Goal: Task Accomplishment & Management: Use online tool/utility

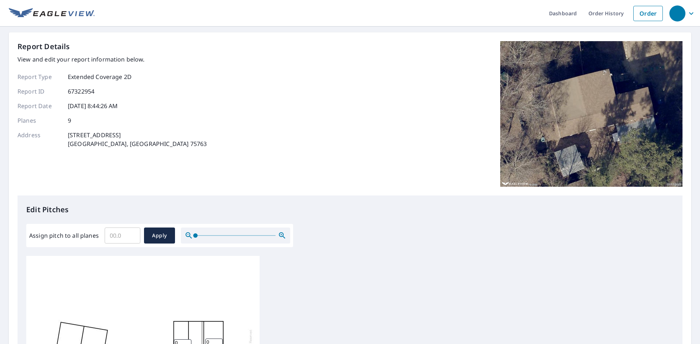
scroll to position [146, 0]
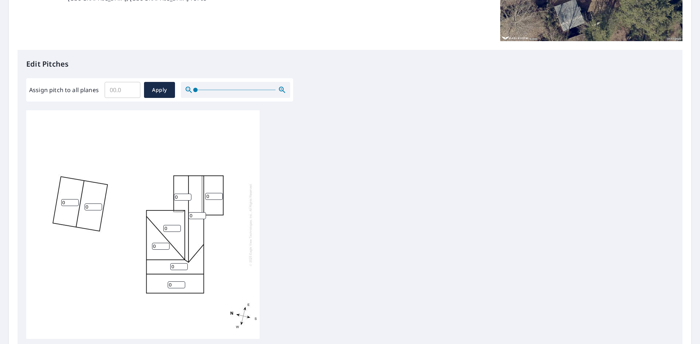
drag, startPoint x: 67, startPoint y: 203, endPoint x: 55, endPoint y: 201, distance: 11.9
click at [55, 201] on div "0 0 0 0 0 0 0 0 0" at bounding box center [142, 224] width 233 height 229
type input "4"
type input "1"
click at [96, 207] on input "1" at bounding box center [93, 207] width 17 height 7
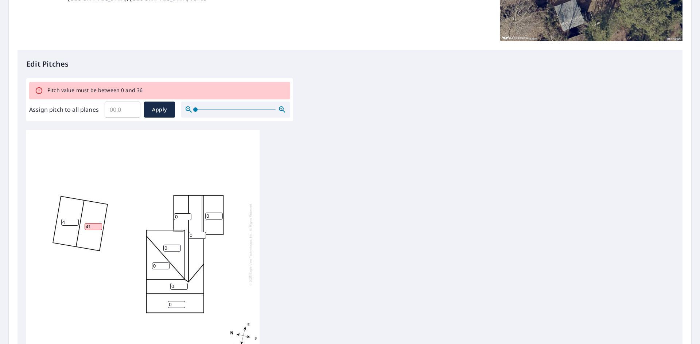
type input "41"
click at [116, 184] on div "0 41 4 0 0 0 0 0 0" at bounding box center [142, 244] width 233 height 229
click at [67, 222] on input "4" at bounding box center [69, 222] width 17 height 7
drag, startPoint x: 93, startPoint y: 226, endPoint x: 77, endPoint y: 226, distance: 15.7
click at [77, 226] on div "0 41 4 0 0 0 0 0 0" at bounding box center [142, 244] width 233 height 229
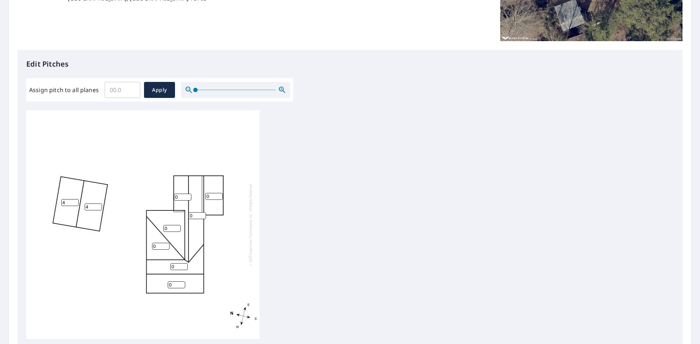
type input "4"
drag, startPoint x: 180, startPoint y: 198, endPoint x: 145, endPoint y: 194, distance: 34.8
click at [145, 194] on div "0 4 4 0 0 0 0 0 0" at bounding box center [142, 224] width 233 height 229
type input "2"
drag, startPoint x: 208, startPoint y: 194, endPoint x: 198, endPoint y: 195, distance: 10.2
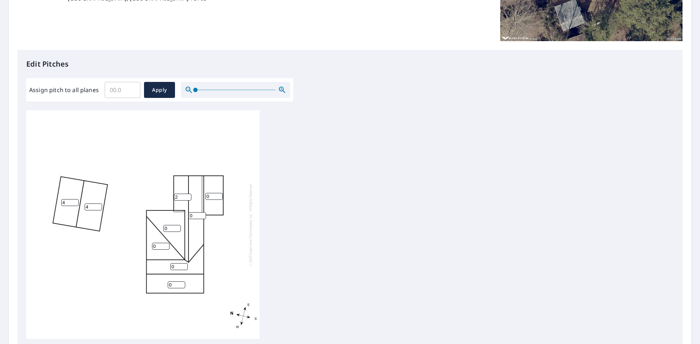
click at [198, 195] on div "0 4 4 0 0 0 0 0 2" at bounding box center [142, 224] width 233 height 229
type input "2"
drag, startPoint x: 193, startPoint y: 215, endPoint x: 172, endPoint y: 215, distance: 20.8
click at [172, 215] on div "0 4 4 0 0 0 2 0 2" at bounding box center [142, 224] width 233 height 229
type input "2"
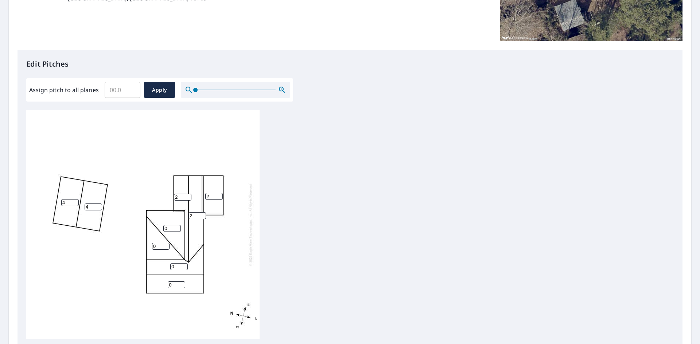
drag, startPoint x: 170, startPoint y: 229, endPoint x: 152, endPoint y: 229, distance: 17.5
click at [152, 229] on div "2 4 4 0 0 0 2 0 2" at bounding box center [142, 224] width 233 height 229
type input "2"
drag, startPoint x: 159, startPoint y: 246, endPoint x: 136, endPoint y: 245, distance: 23.4
click at [137, 245] on div "2 4 4 0 2 0 2 0 2" at bounding box center [142, 224] width 233 height 229
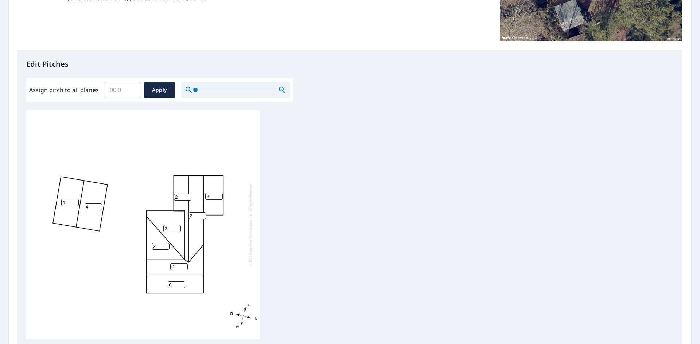
type input "2"
drag, startPoint x: 176, startPoint y: 265, endPoint x: 151, endPoint y: 265, distance: 25.2
click at [153, 265] on div "2 4 4 0 2 0 2 2 2" at bounding box center [142, 224] width 233 height 229
type input "2"
drag, startPoint x: 177, startPoint y: 285, endPoint x: 128, endPoint y: 281, distance: 49.0
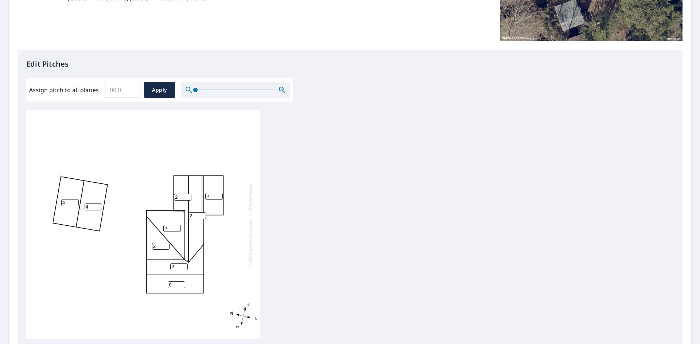
click at [139, 281] on div "2 4 4 0 2 2 2 2 2" at bounding box center [142, 224] width 233 height 229
type input "2"
click at [227, 265] on div "2 4 4 2 2 2 2 2 2" at bounding box center [142, 224] width 233 height 229
click at [154, 94] on span "Apply" at bounding box center [159, 90] width 19 height 9
click at [159, 93] on span "Apply" at bounding box center [159, 90] width 19 height 9
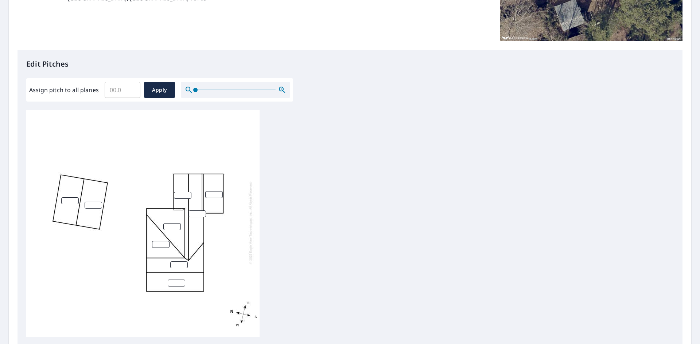
scroll to position [0, 0]
click at [77, 201] on input "1" at bounding box center [69, 202] width 17 height 7
drag, startPoint x: 66, startPoint y: 203, endPoint x: 44, endPoint y: 202, distance: 22.2
click at [45, 202] on div "1" at bounding box center [142, 224] width 233 height 229
type input "4"
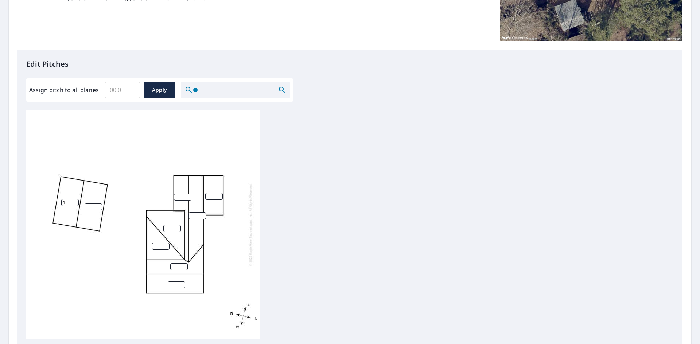
click at [87, 205] on input "number" at bounding box center [93, 207] width 17 height 7
type input "4"
click at [184, 195] on input "number" at bounding box center [182, 197] width 17 height 7
type input "2"
click at [214, 198] on input "number" at bounding box center [213, 196] width 17 height 7
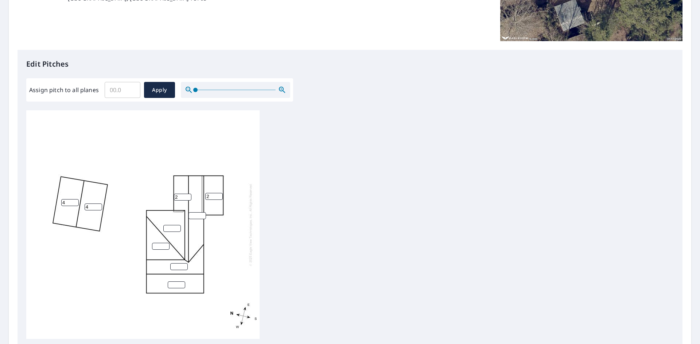
type input "2"
click at [200, 212] on div "4 4 2 2" at bounding box center [142, 224] width 233 height 229
click at [199, 214] on input "number" at bounding box center [196, 216] width 17 height 7
type input "2"
click at [176, 228] on input "1" at bounding box center [171, 228] width 17 height 7
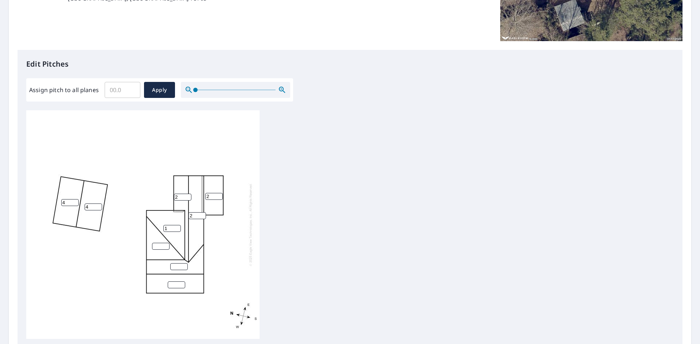
click at [177, 225] on input "1" at bounding box center [171, 228] width 17 height 7
type input "2"
click at [177, 226] on input "2" at bounding box center [171, 228] width 17 height 7
click at [165, 245] on input "1" at bounding box center [160, 246] width 17 height 7
type input "2"
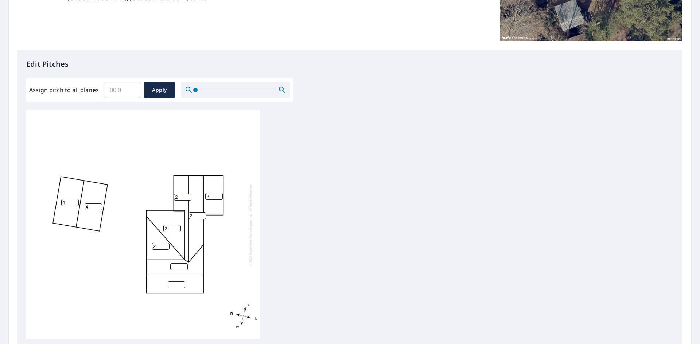
click at [165, 245] on input "2" at bounding box center [160, 246] width 17 height 7
click at [183, 265] on input "1" at bounding box center [178, 267] width 17 height 7
type input "2"
click at [183, 265] on input "2" at bounding box center [178, 267] width 17 height 7
click at [182, 283] on input "1" at bounding box center [176, 285] width 17 height 7
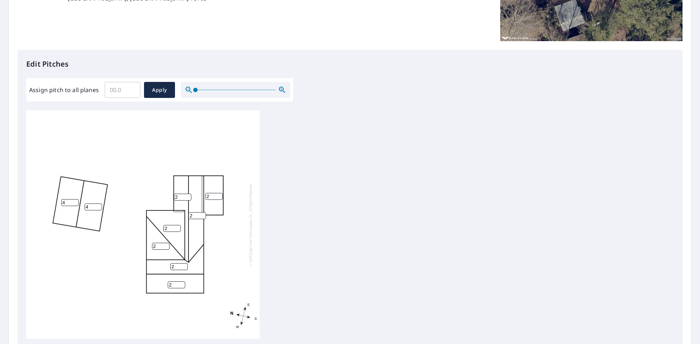
type input "2"
click at [182, 283] on input "2" at bounding box center [176, 285] width 17 height 7
click at [153, 98] on button "Apply" at bounding box center [159, 90] width 31 height 16
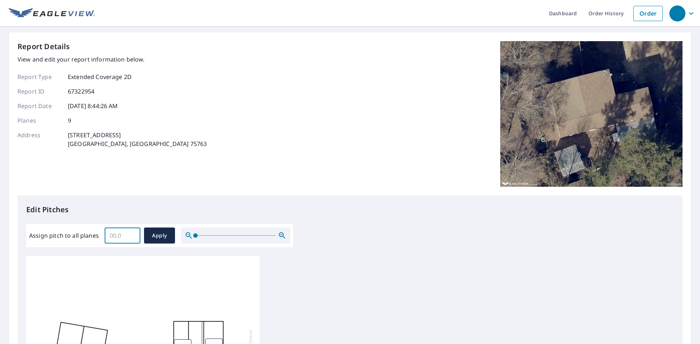
click at [124, 234] on input "Assign pitch to all planes" at bounding box center [123, 236] width 36 height 20
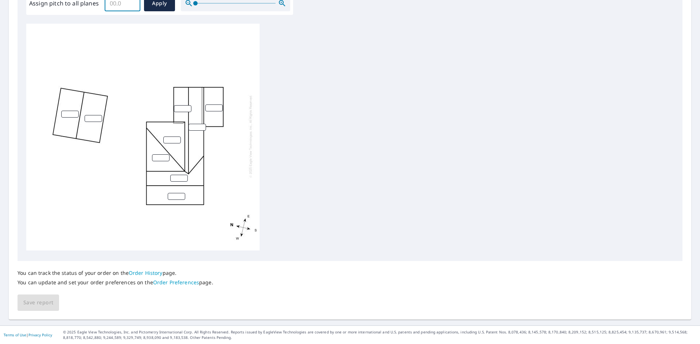
scroll to position [7, 0]
click at [75, 111] on input "0" at bounding box center [69, 114] width 17 height 7
click at [75, 111] on input "1" at bounding box center [69, 114] width 17 height 7
type input "2"
click at [75, 111] on input "2" at bounding box center [69, 114] width 17 height 7
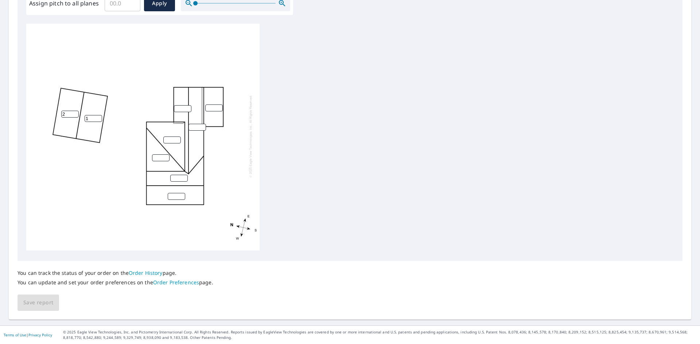
click at [99, 115] on input "1" at bounding box center [93, 118] width 17 height 7
type input "2"
click at [99, 115] on input "2" at bounding box center [93, 118] width 17 height 7
click at [74, 111] on input "3" at bounding box center [69, 114] width 17 height 7
type input "4"
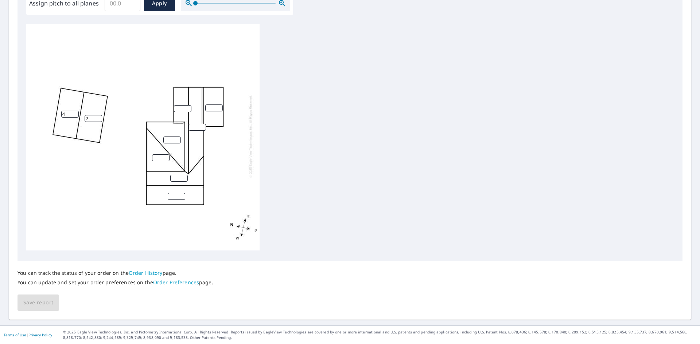
click at [74, 111] on input "4" at bounding box center [69, 114] width 17 height 7
click at [98, 115] on input "3" at bounding box center [93, 118] width 17 height 7
type input "4"
click at [98, 115] on input "4" at bounding box center [93, 118] width 17 height 7
click at [188, 105] on input "1" at bounding box center [182, 108] width 17 height 7
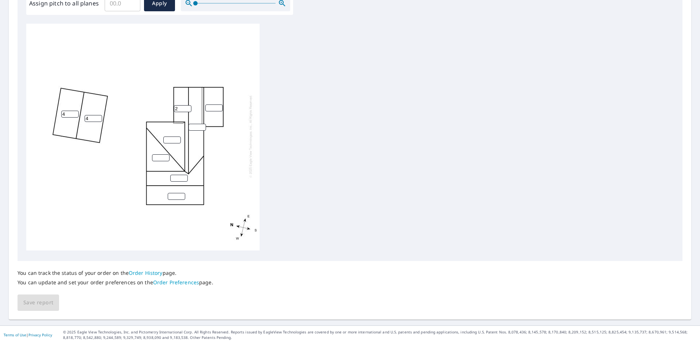
type input "2"
click at [188, 105] on input "2" at bounding box center [182, 108] width 17 height 7
click at [218, 105] on input "4" at bounding box center [213, 108] width 17 height 7
click at [218, 105] on input "5" at bounding box center [213, 108] width 17 height 7
click at [218, 105] on input "4" at bounding box center [213, 108] width 17 height 7
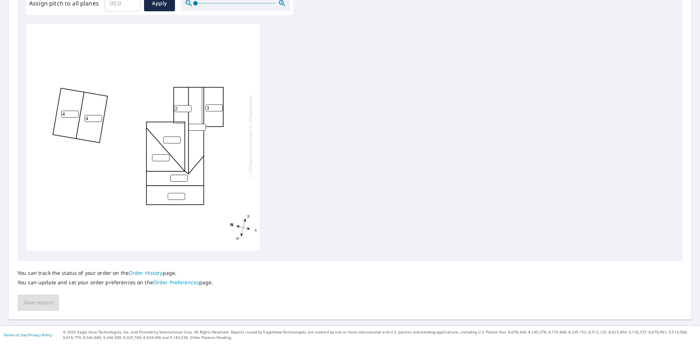
click at [218, 105] on input "3" at bounding box center [213, 108] width 17 height 7
type input "2"
click at [218, 105] on input "2" at bounding box center [213, 108] width 17 height 7
click at [202, 124] on input "1" at bounding box center [196, 127] width 17 height 7
type input "2"
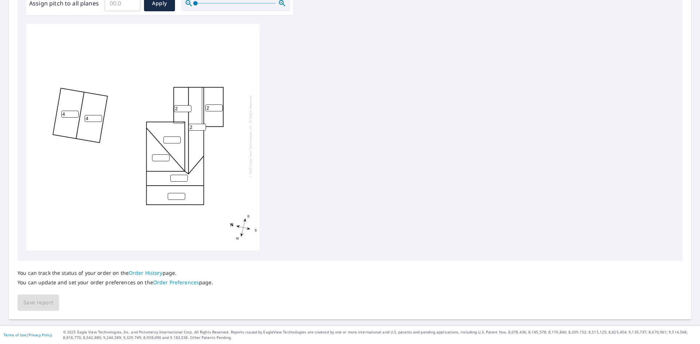
click at [202, 124] on input "2" at bounding box center [196, 127] width 17 height 7
click at [178, 137] on input "1" at bounding box center [171, 140] width 17 height 7
type input "2"
click at [178, 137] on input "2" at bounding box center [171, 140] width 17 height 7
click at [165, 155] on input "1" at bounding box center [160, 158] width 17 height 7
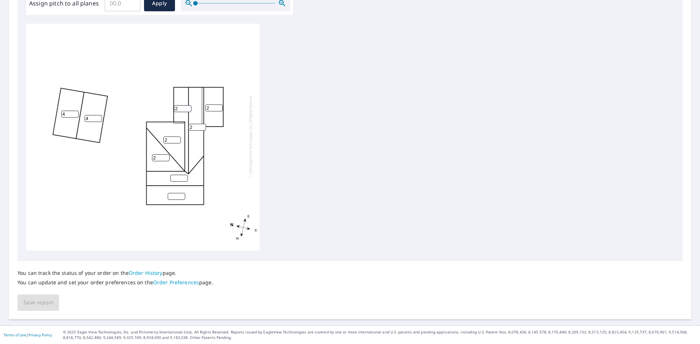
type input "2"
click at [165, 155] on input "2" at bounding box center [160, 158] width 17 height 7
click at [184, 175] on input "1" at bounding box center [178, 178] width 17 height 7
type input "2"
click at [184, 175] on input "2" at bounding box center [178, 178] width 17 height 7
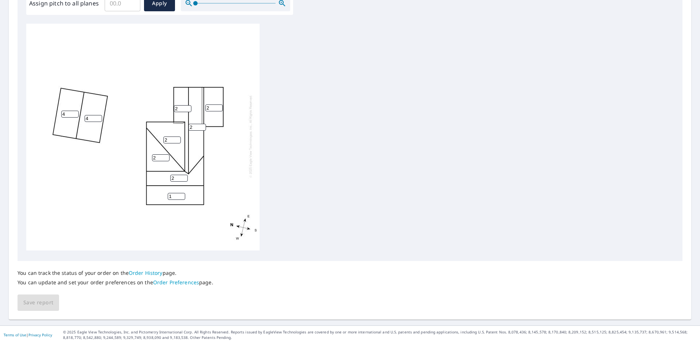
click at [182, 193] on input "1" at bounding box center [176, 196] width 17 height 7
type input "2"
click at [182, 193] on input "2" at bounding box center [176, 196] width 17 height 7
click at [48, 305] on span "Save report" at bounding box center [38, 303] width 30 height 9
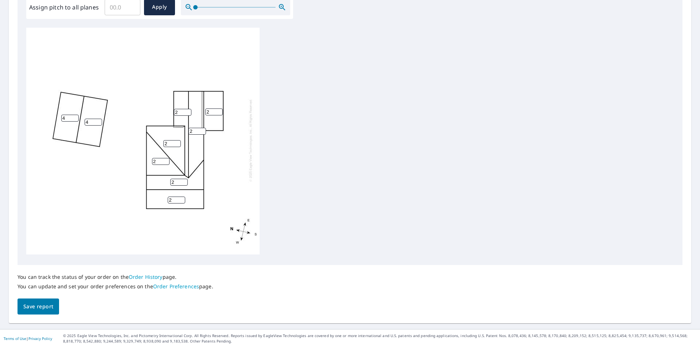
scroll to position [7, 0]
click at [50, 308] on span "Save report" at bounding box center [38, 307] width 30 height 9
click at [156, 12] on span "Apply" at bounding box center [159, 7] width 19 height 9
click at [26, 310] on div "You can track the status of your order on the Order History page. You can updat…" at bounding box center [349, 290] width 665 height 50
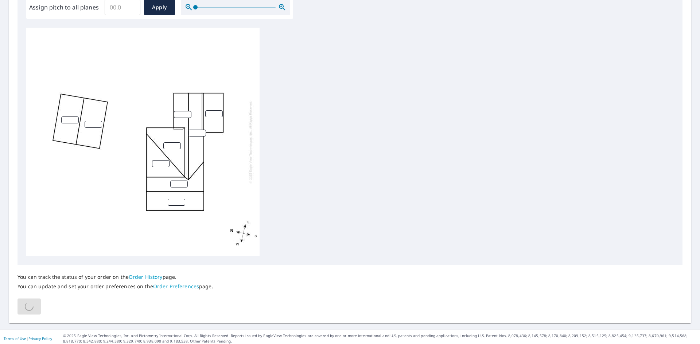
scroll to position [10, 0]
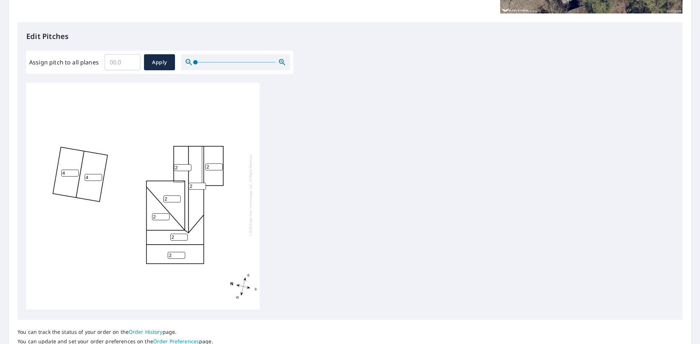
scroll to position [233, 0]
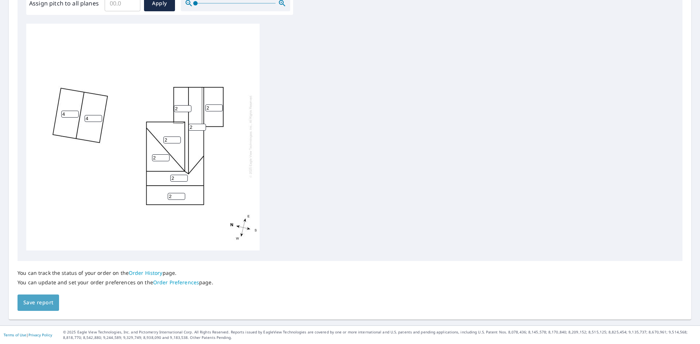
click at [54, 301] on button "Save report" at bounding box center [38, 303] width 42 height 16
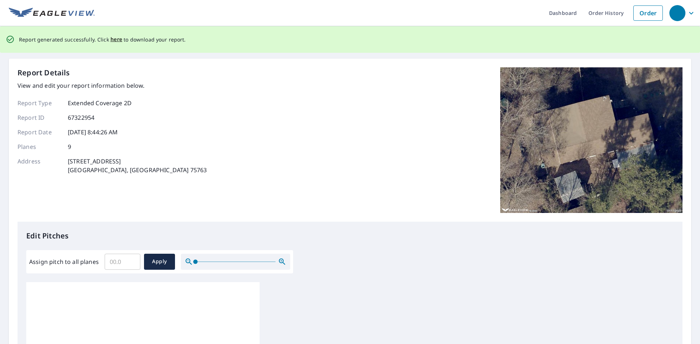
scroll to position [0, 0]
